Goal: Transaction & Acquisition: Purchase product/service

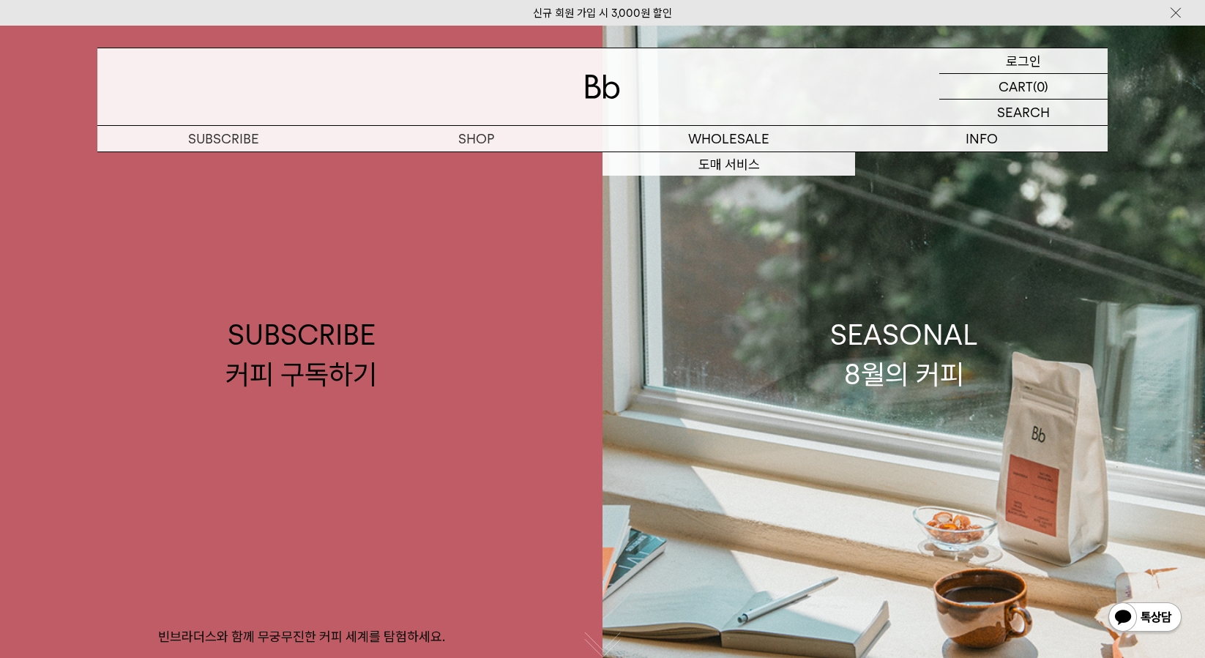
click at [1020, 55] on p "로그인" at bounding box center [1023, 60] width 35 height 25
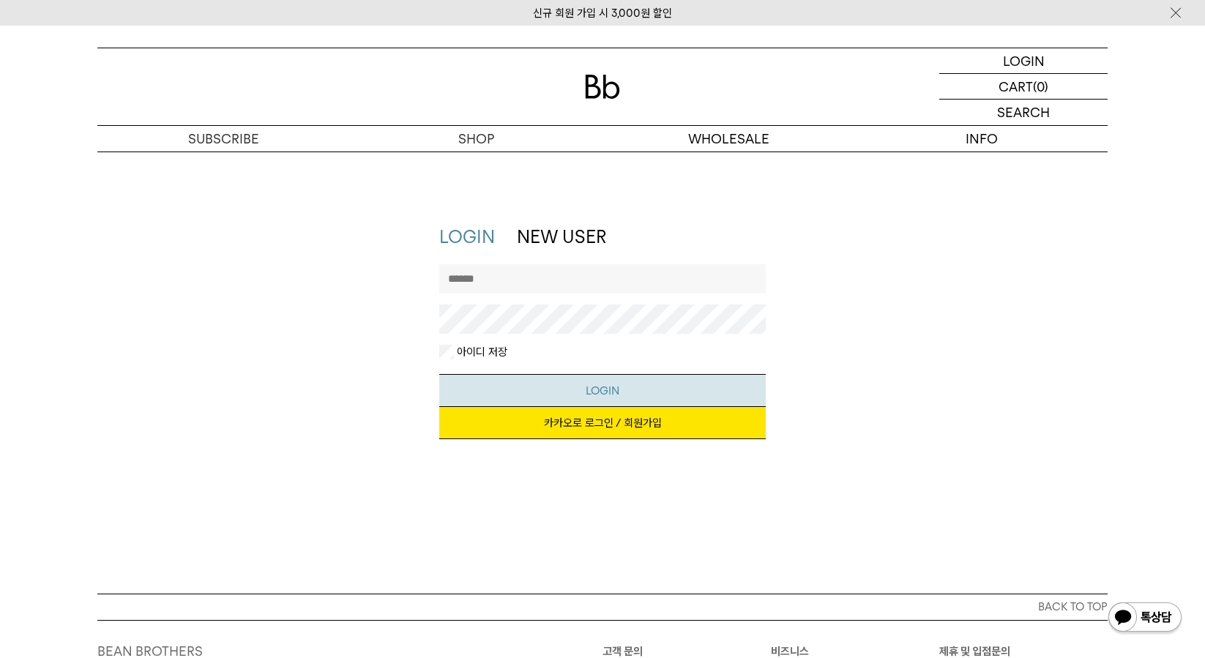
type input "*********"
click at [597, 393] on button "LOGIN" at bounding box center [602, 390] width 327 height 33
click at [610, 422] on link "카카오로 로그인 / 회원가입" at bounding box center [602, 423] width 327 height 32
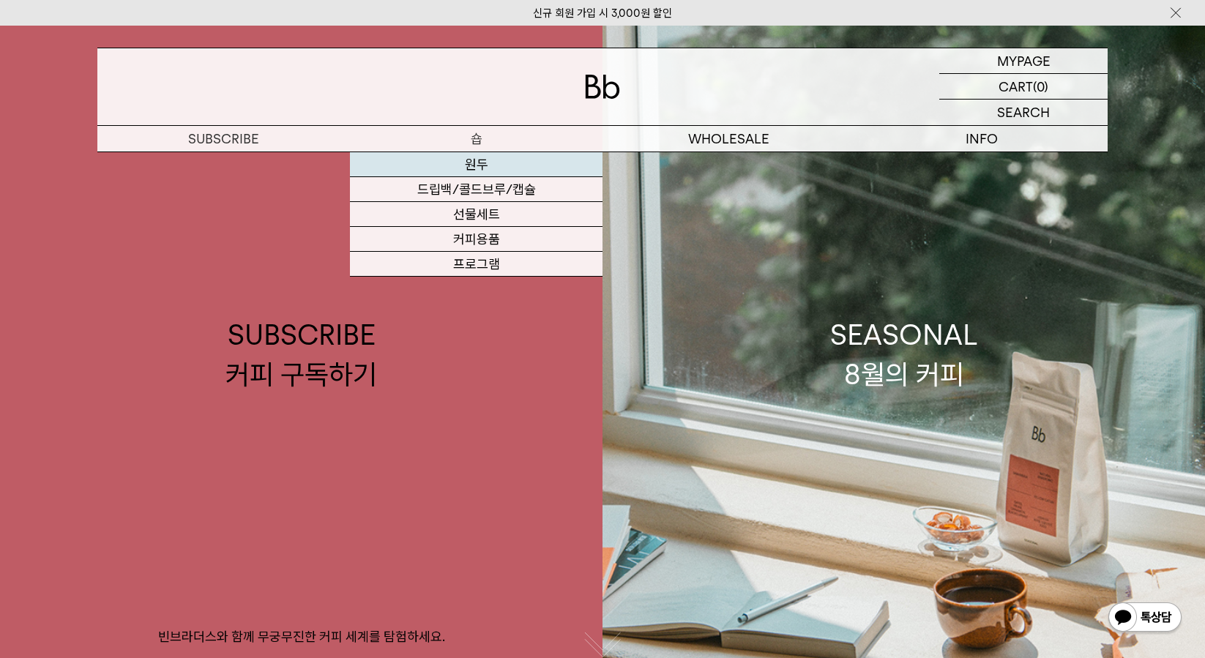
click at [484, 169] on link "원두" at bounding box center [476, 164] width 252 height 25
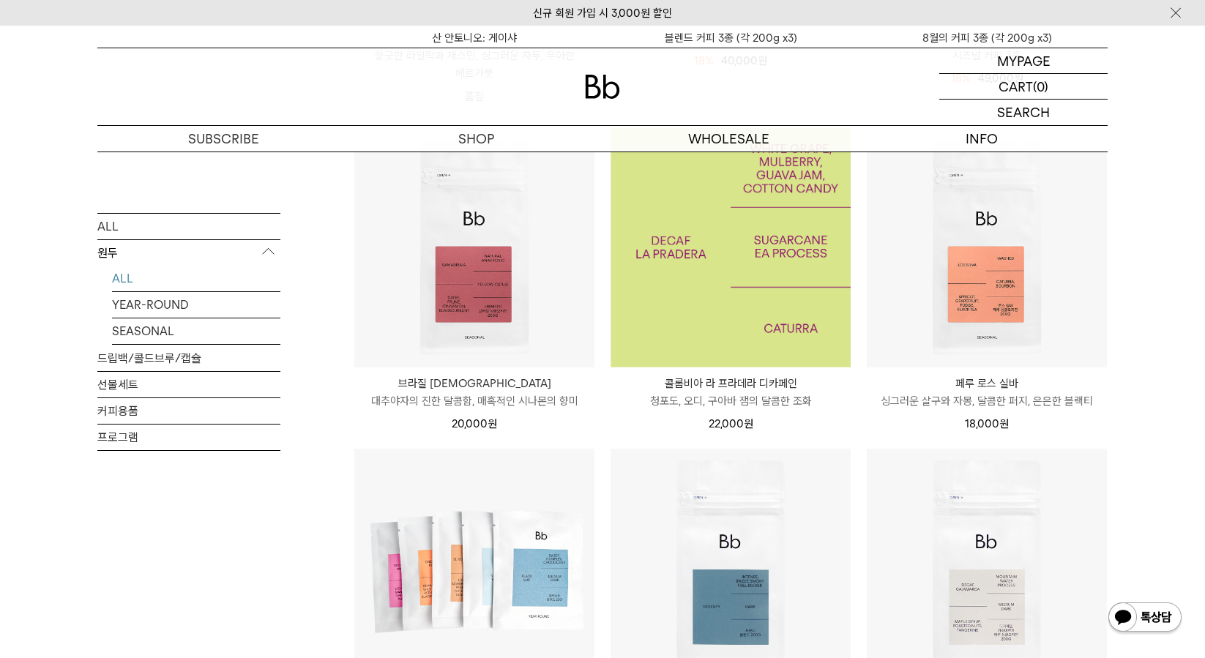
scroll to position [512, 0]
